Goal: Information Seeking & Learning: Learn about a topic

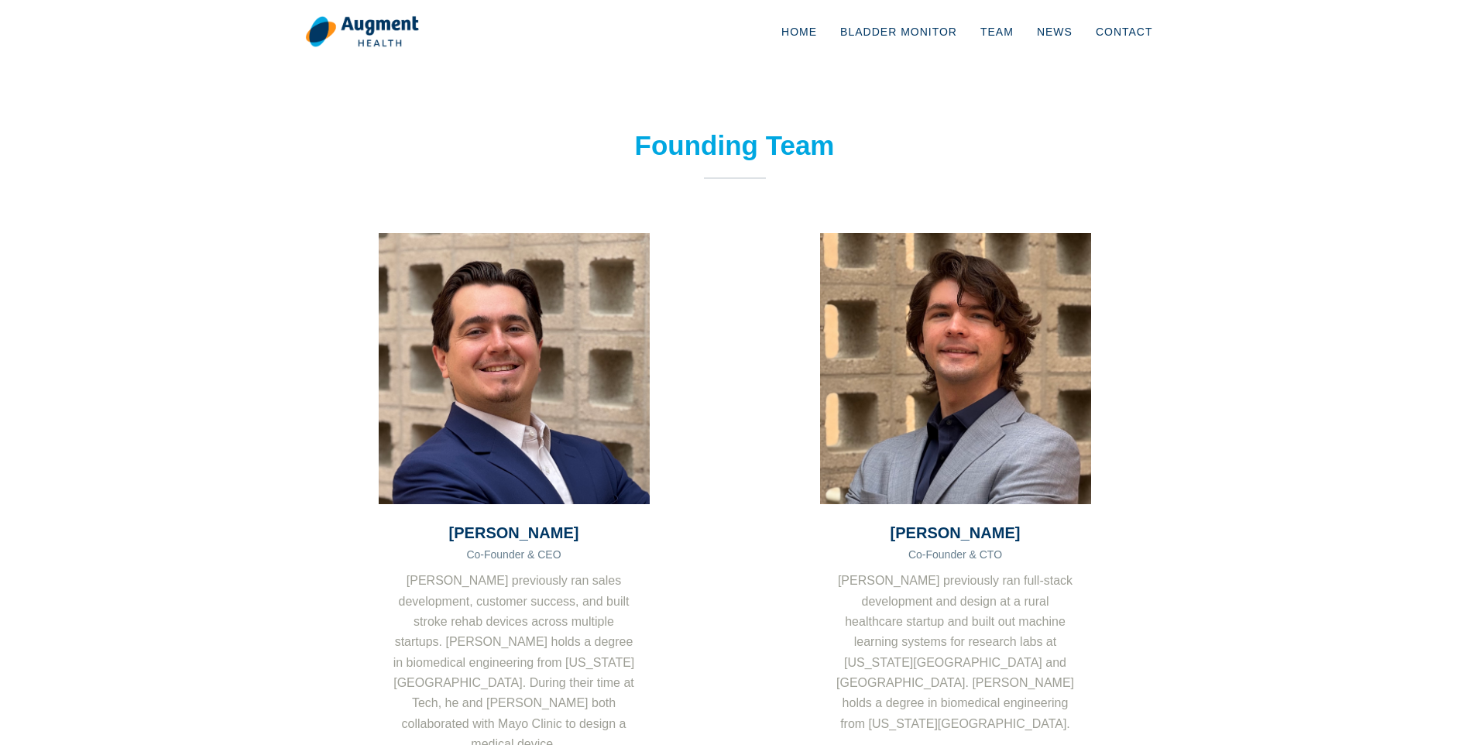
click at [1181, 520] on section "Founding Team [PERSON_NAME] Co-Founder & CEO [PERSON_NAME] previously ran sales…" at bounding box center [734, 470] width 1469 height 696
click at [360, 27] on img at bounding box center [362, 31] width 114 height 33
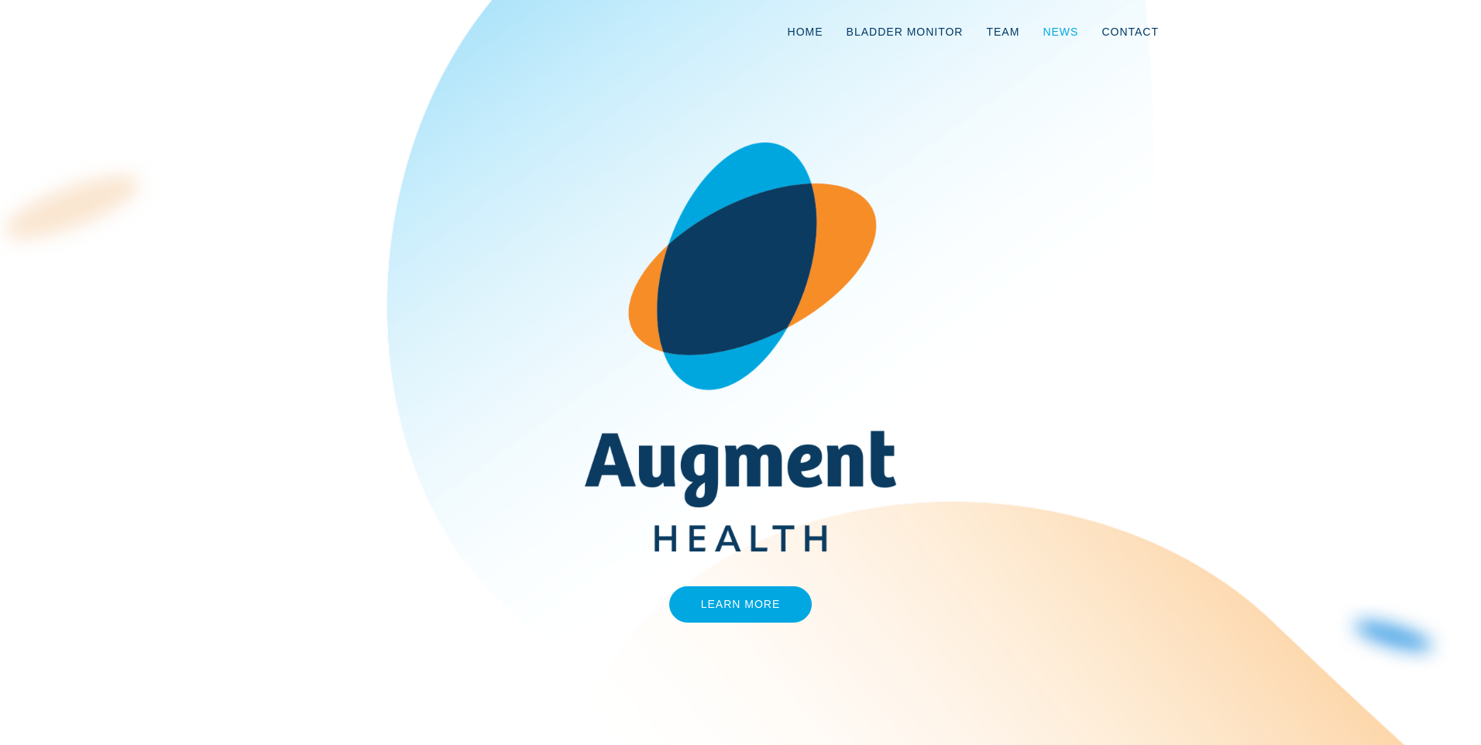
click at [1055, 25] on link "News" at bounding box center [1060, 31] width 59 height 51
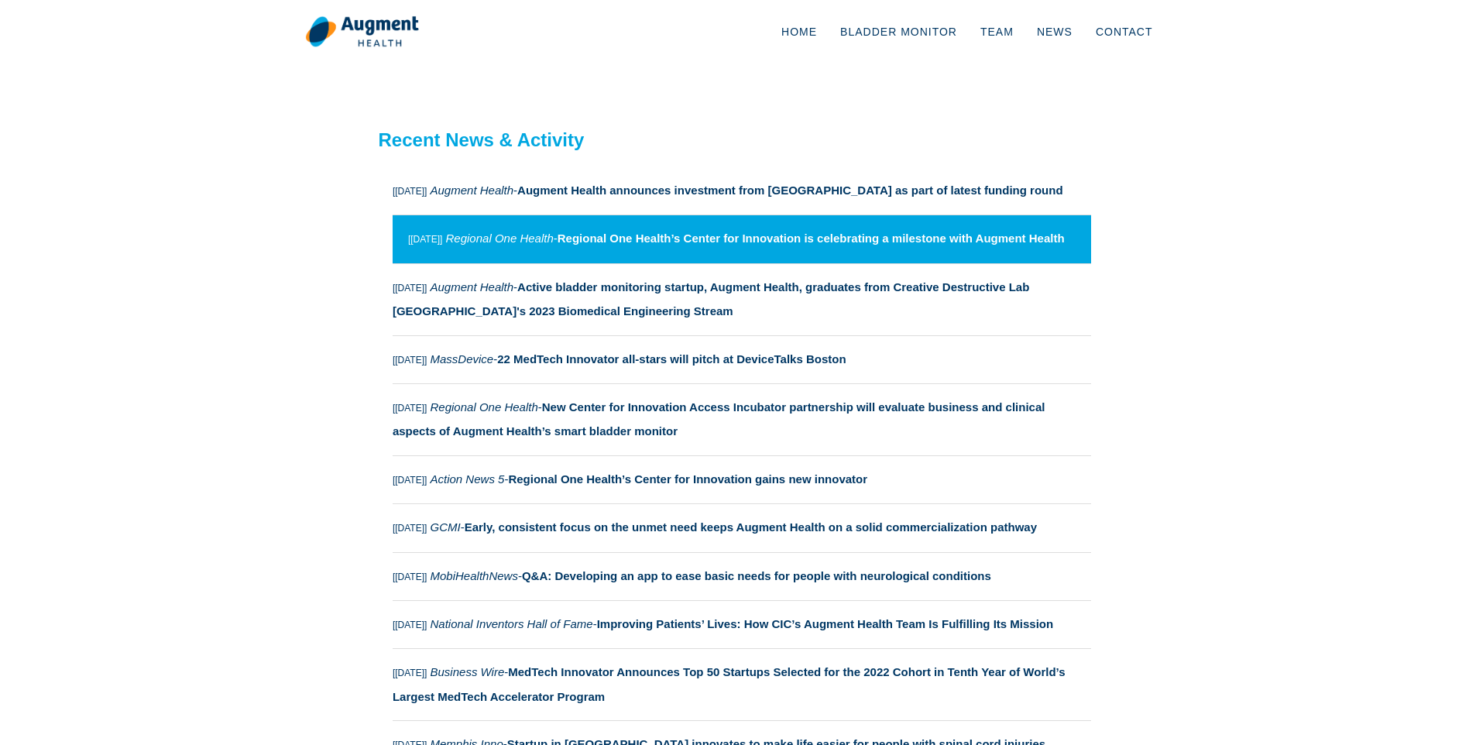
click at [805, 241] on strong "Regional One Health’s Center for Innovation is celebrating a milestone with Aug…" at bounding box center [811, 238] width 507 height 13
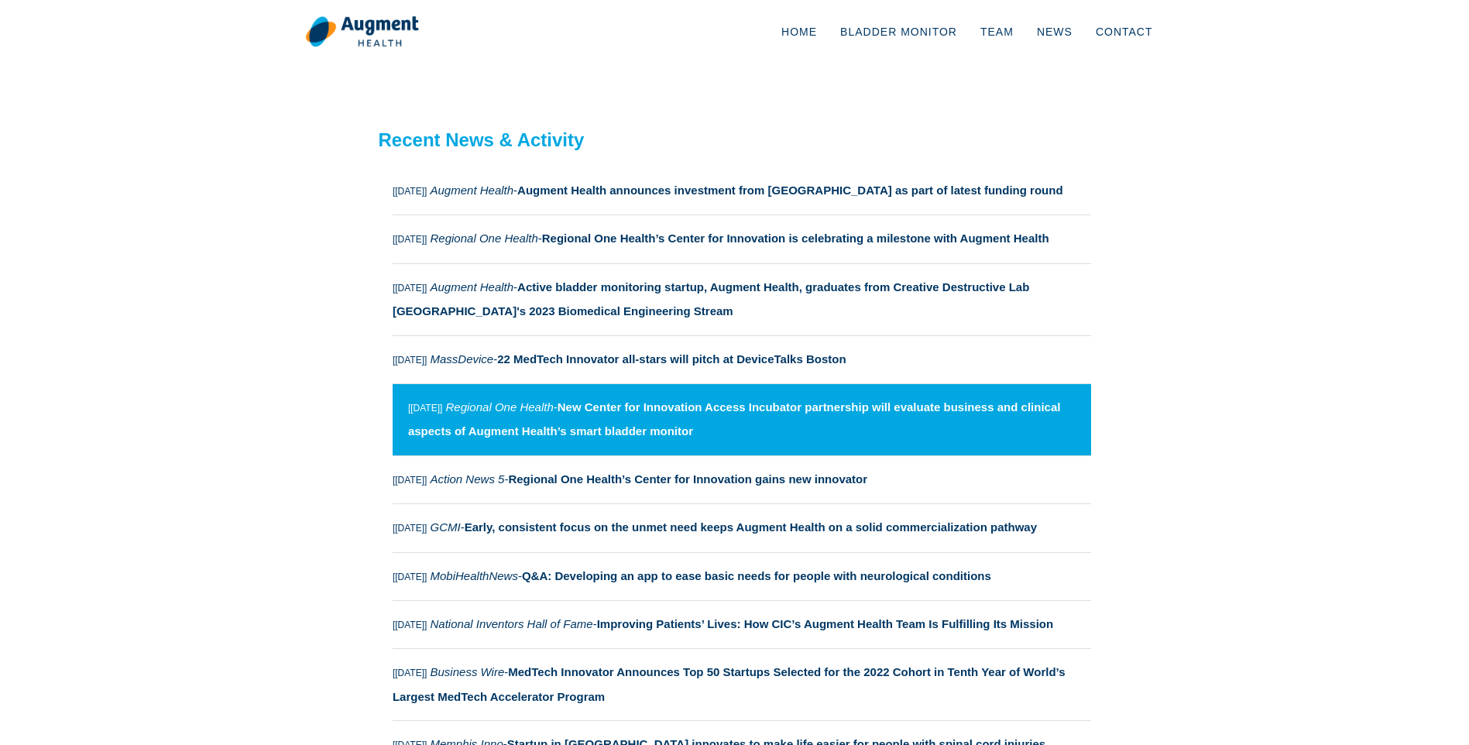
click at [730, 410] on strong "New Center for Innovation Access Incubator partnership will evaluate business a…" at bounding box center [734, 418] width 653 height 37
